Goal: Navigation & Orientation: Find specific page/section

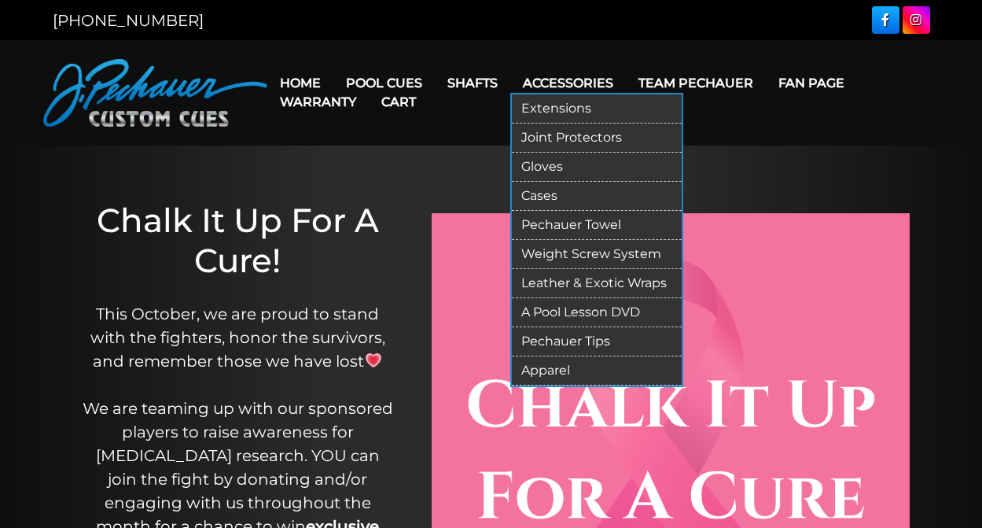
click at [583, 223] on link "Pechauer Towel" at bounding box center [597, 225] width 170 height 29
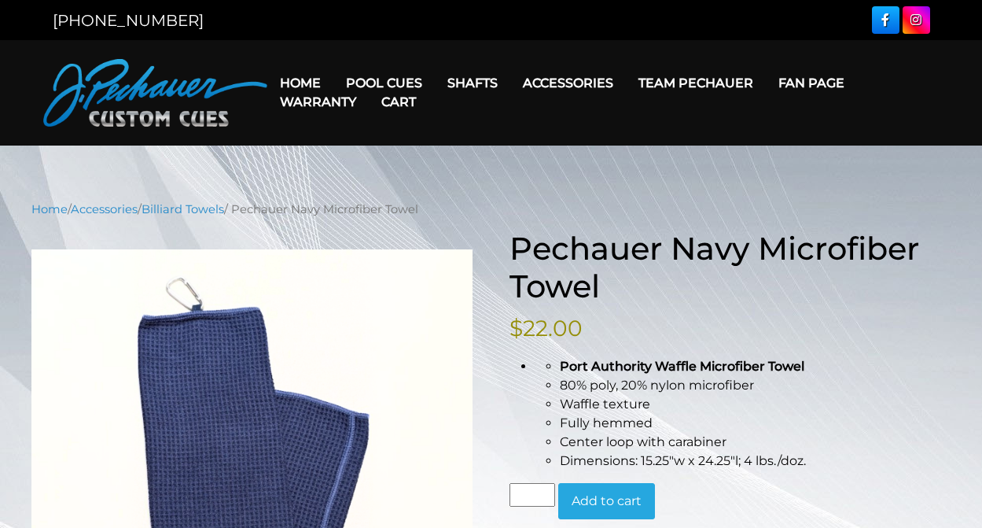
click at [716, 84] on link "Team Pechauer" at bounding box center [696, 83] width 140 height 40
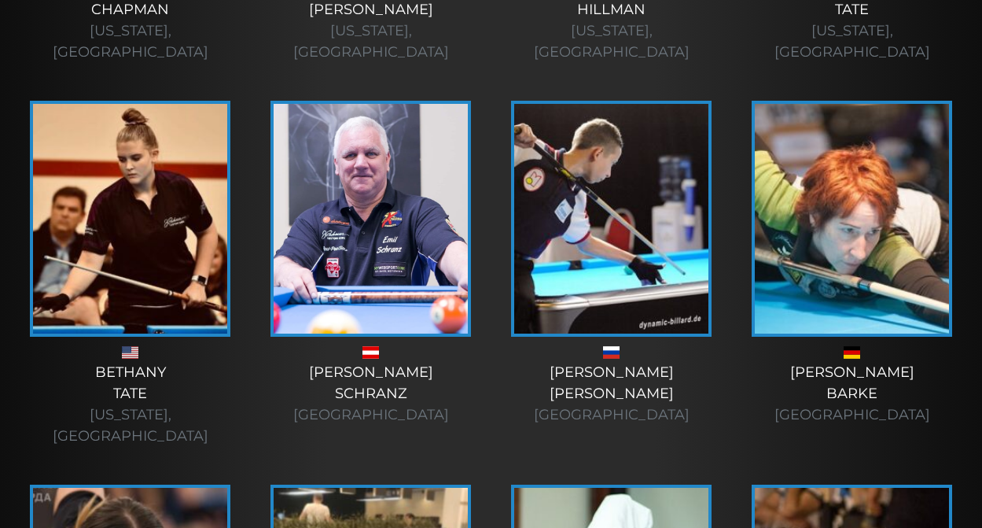
scroll to position [3040, 0]
